Goal: Navigation & Orientation: Understand site structure

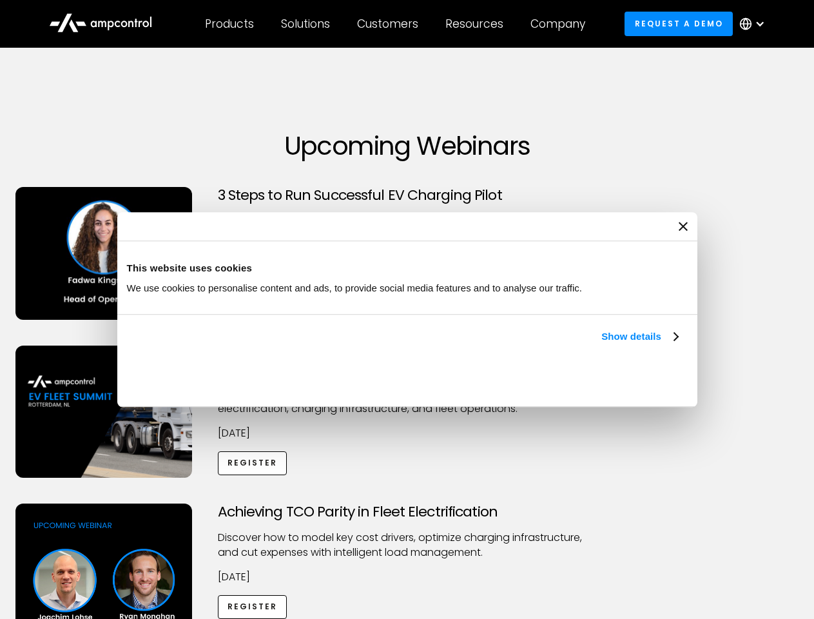
click at [601, 344] on link "Show details" at bounding box center [639, 336] width 76 height 15
click at [0, 0] on div "Necessary cookies help make a website usable by enabling basic functions like p…" at bounding box center [0, 0] width 0 height 0
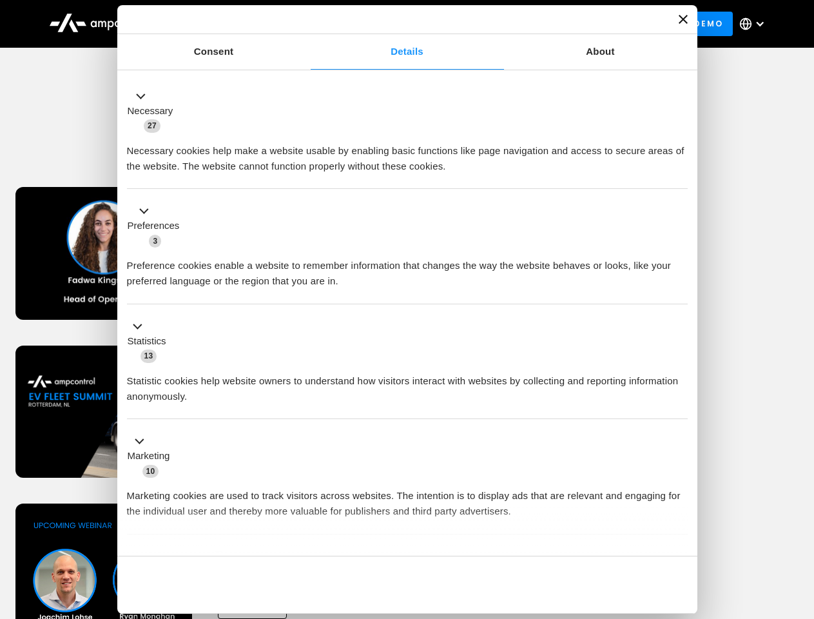
click at [800, 519] on div "Achieving TCO Parity in Fleet Electrification Discover how to model key cost dr…" at bounding box center [407, 604] width 809 height 202
click at [396, 24] on div "Customers" at bounding box center [387, 24] width 61 height 14
click at [229, 24] on div "Products" at bounding box center [229, 24] width 49 height 14
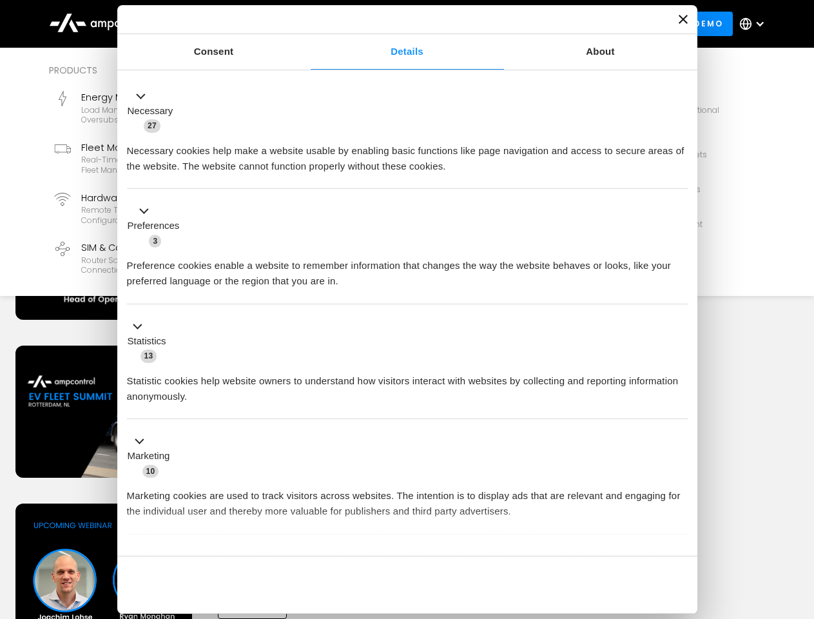
click at [306, 24] on div "Solutions" at bounding box center [305, 24] width 49 height 14
click at [390, 24] on div "Customers" at bounding box center [387, 24] width 61 height 14
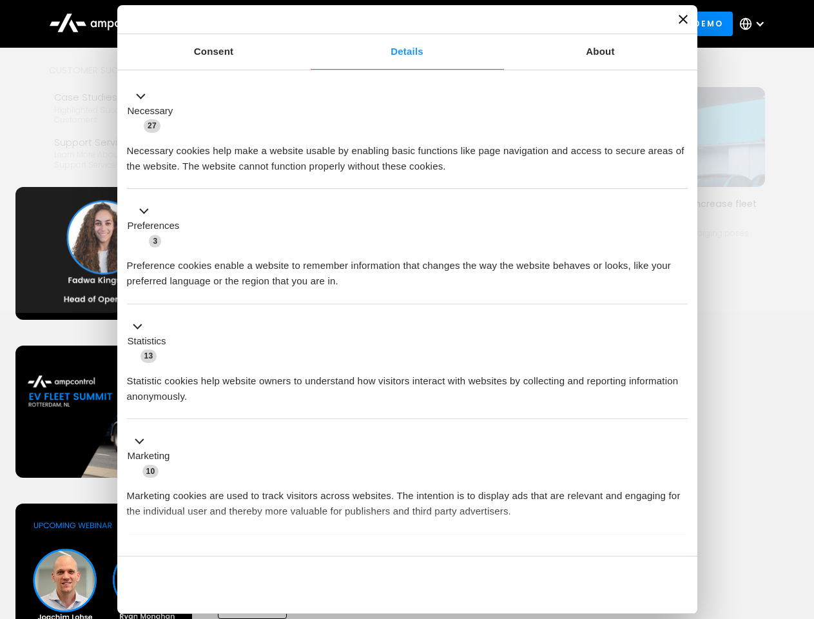
click at [477, 24] on div "Resources" at bounding box center [474, 24] width 58 height 14
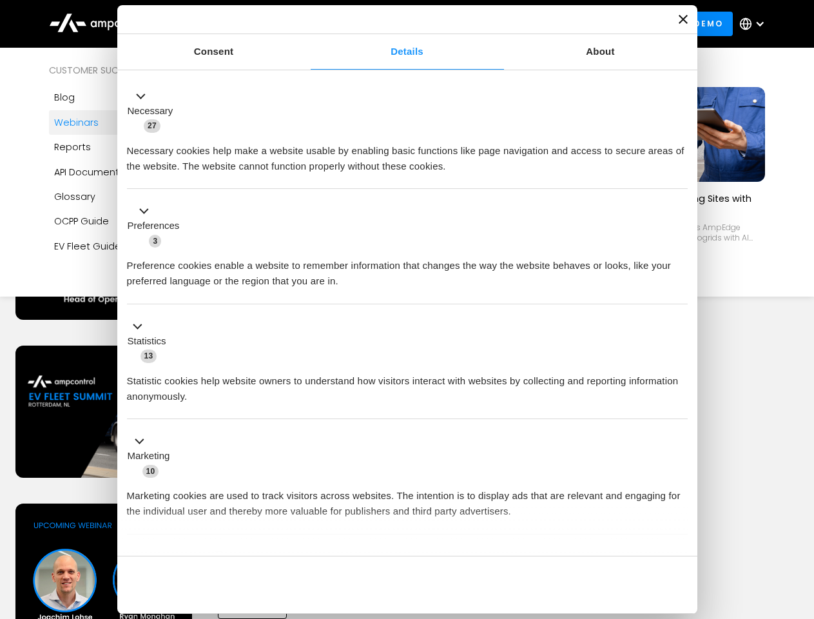
click at [562, 24] on div "Company" at bounding box center [557, 24] width 55 height 14
